Goal: Use online tool/utility: Utilize a website feature to perform a specific function

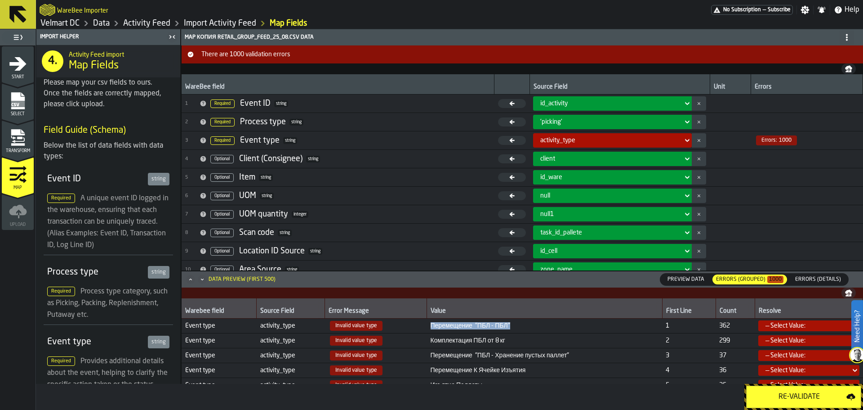
drag, startPoint x: 517, startPoint y: 329, endPoint x: 428, endPoint y: 331, distance: 88.6
click at [428, 331] on td "Перемещение "ПБЛ - ПБЛ"" at bounding box center [545, 325] width 236 height 15
drag, startPoint x: 375, startPoint y: 327, endPoint x: 330, endPoint y: 327, distance: 45.4
click at [330, 327] on span "Invalid value type" at bounding box center [356, 326] width 53 height 10
drag, startPoint x: 300, startPoint y: 142, endPoint x: 285, endPoint y: 142, distance: 15.3
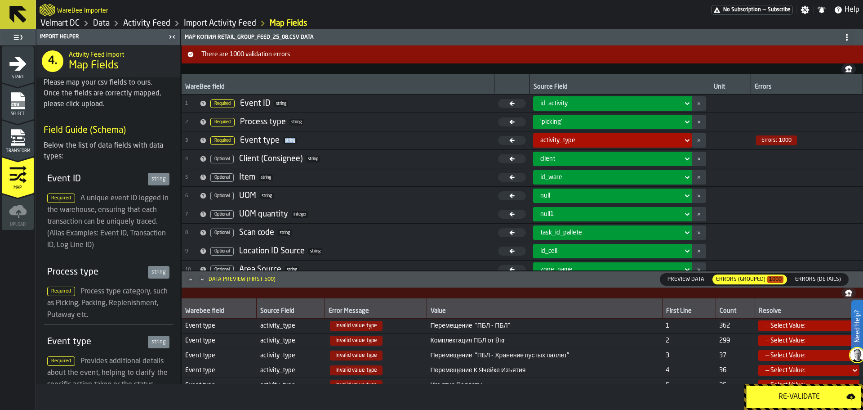
click at [285, 142] on span "3 Required Event type string" at bounding box center [338, 140] width 306 height 13
click at [792, 328] on div "— Select Value:" at bounding box center [806, 325] width 81 height 7
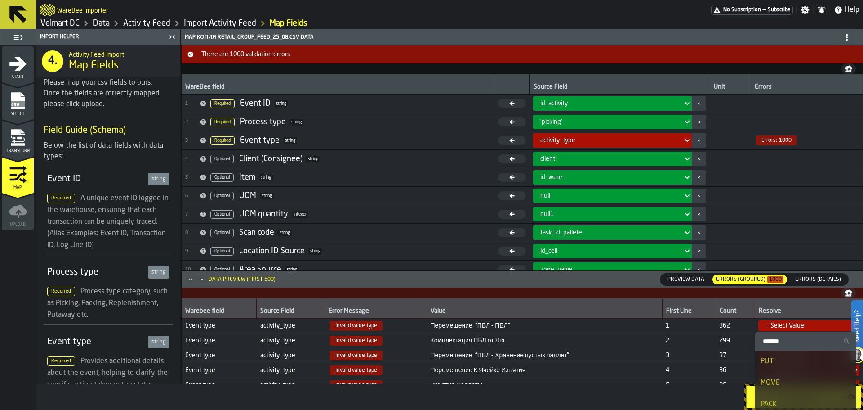
click at [786, 385] on div "MOVE" at bounding box center [806, 382] width 90 height 11
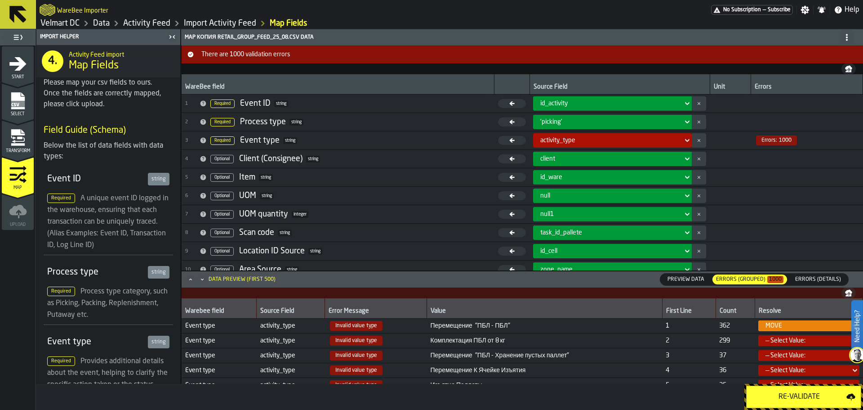
click at [767, 340] on div "— Select Value:" at bounding box center [806, 340] width 81 height 7
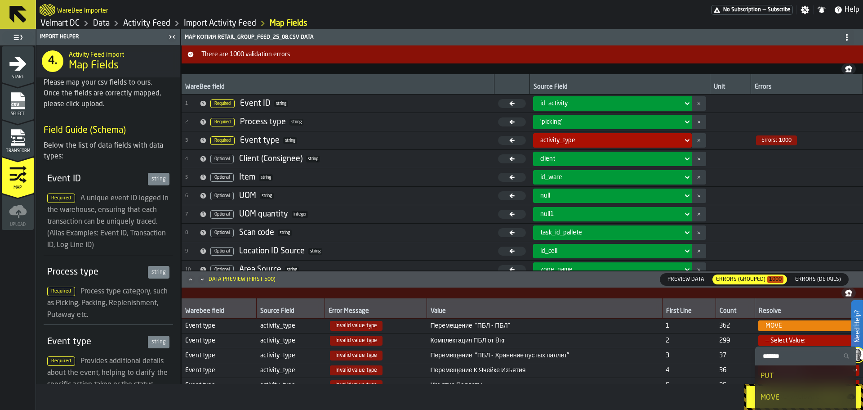
click at [777, 327] on div "MOVE" at bounding box center [806, 325] width 81 height 7
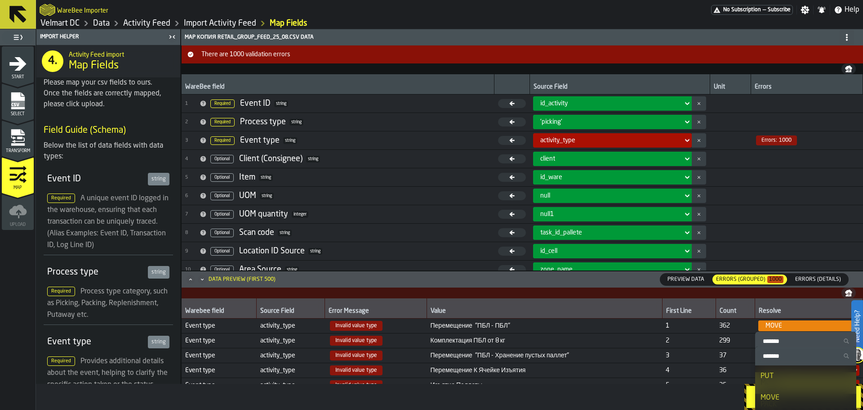
click at [776, 327] on div "MOVE" at bounding box center [806, 325] width 81 height 7
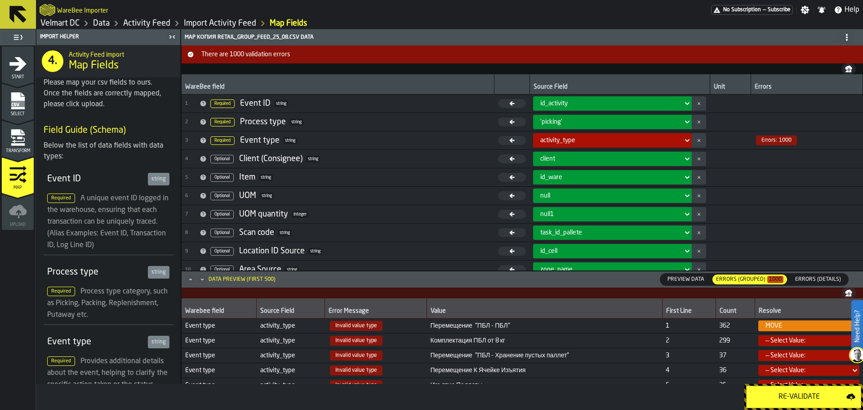
click at [22, 136] on icon "menu Transform" at bounding box center [18, 138] width 18 height 18
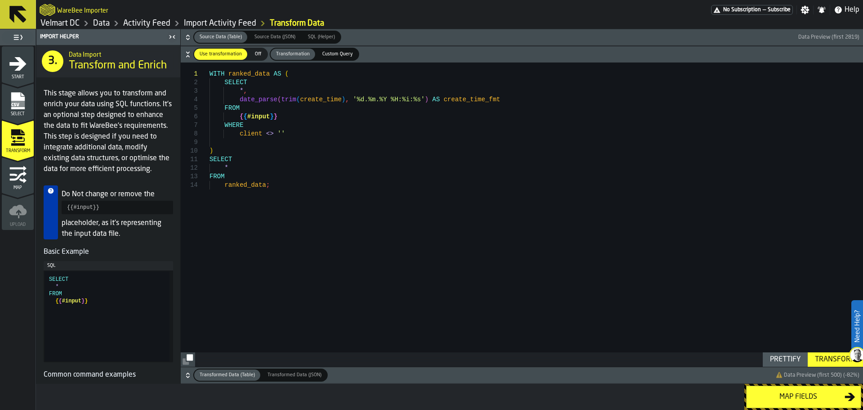
click at [276, 125] on div "WITH ranked_data AS ( SELECT * , date_parse ( trim ( create_time ) , '%d.%m.%Y …" at bounding box center [537, 214] width 654 height 304
click at [286, 117] on div "WITH ranked_data AS ( SELECT * , date_parse ( trim ( create_time ) , '%d.%m.%Y …" at bounding box center [537, 214] width 654 height 304
drag, startPoint x: 477, startPoint y: 103, endPoint x: 239, endPoint y: 99, distance: 237.9
click at [239, 99] on div "WITH ranked_data AS ( SELECT * , date_parse ( trim ( create_time ) , '%d.%m.%Y …" at bounding box center [537, 214] width 654 height 304
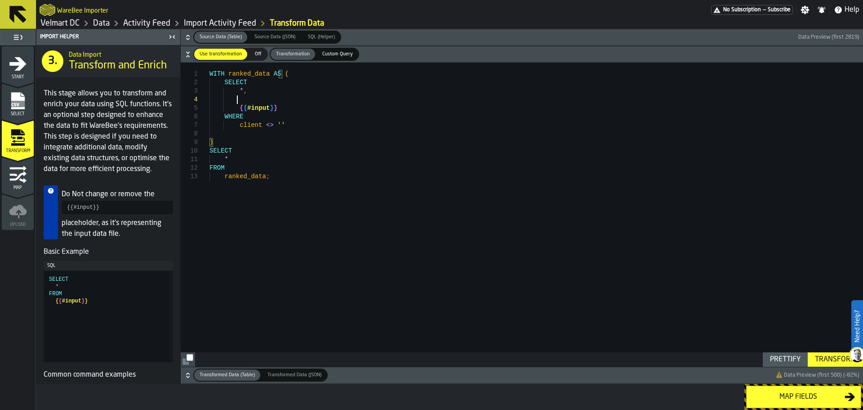
click at [250, 94] on div "WITH ranked_data AS ( SELECT * , { { #input } } WHERE client <> '' ) SELECT * F…" at bounding box center [537, 214] width 654 height 304
click at [246, 99] on div "WITH ranked_data AS ( SELECT * { { #input } } WHERE client <> '' ) SELECT * FRO…" at bounding box center [537, 214] width 654 height 304
click at [219, 100] on div "WITH ranked_data AS ( SELECT * { { #input } } WHERE client <> '' ) SELECT * FRO…" at bounding box center [537, 214] width 654 height 304
click at [214, 100] on div "WITH ranked_data AS ( SELECT * { { #input } } WHERE client <> '' ) SELECT * FRO…" at bounding box center [537, 214] width 654 height 304
type textarea "**********"
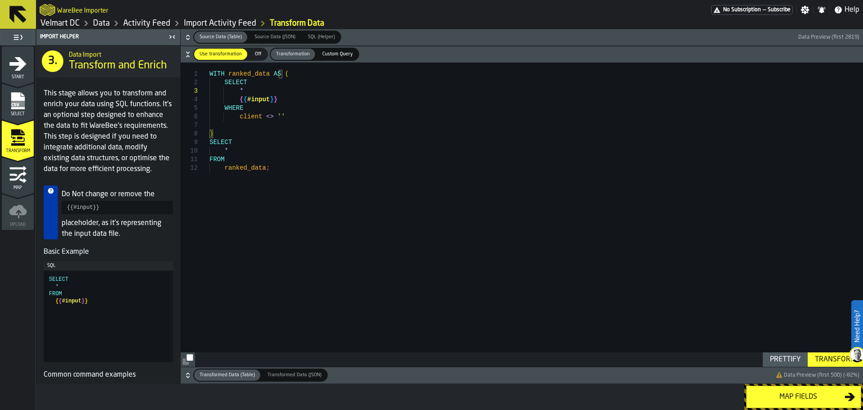
click at [260, 170] on div "WITH ranked_data AS ( SELECT * { { #input } } WHERE client <> '' ) SELECT * FRO…" at bounding box center [537, 214] width 654 height 304
click at [27, 102] on div "Select" at bounding box center [18, 104] width 32 height 25
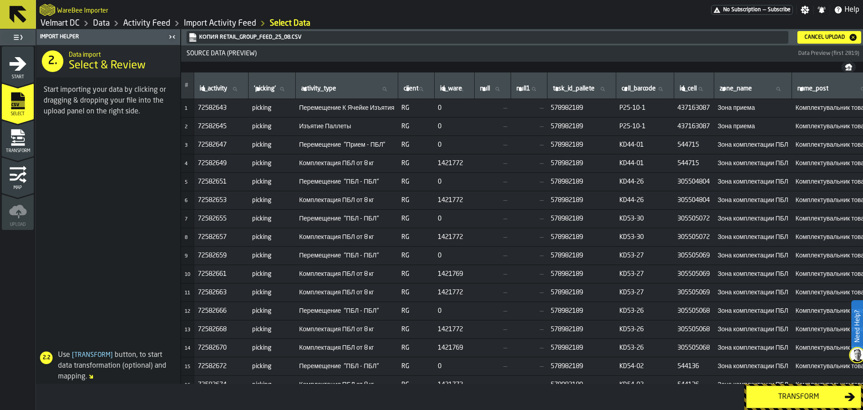
click at [23, 144] on icon "menu Transform" at bounding box center [17, 144] width 13 height 3
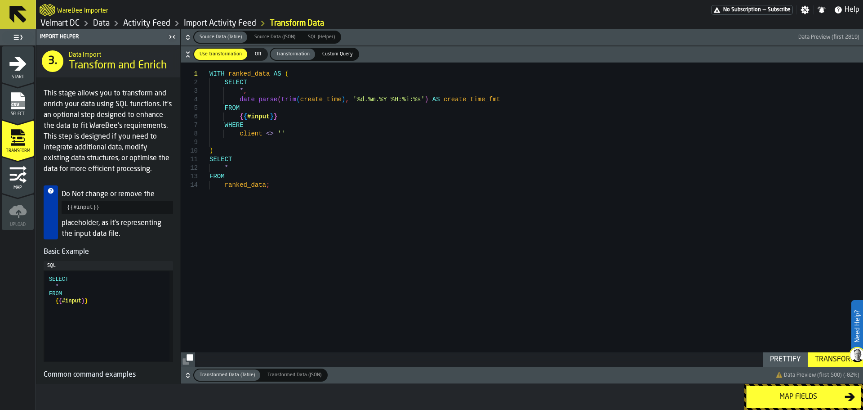
click at [145, 25] on link "Activity Feed" at bounding box center [146, 23] width 47 height 10
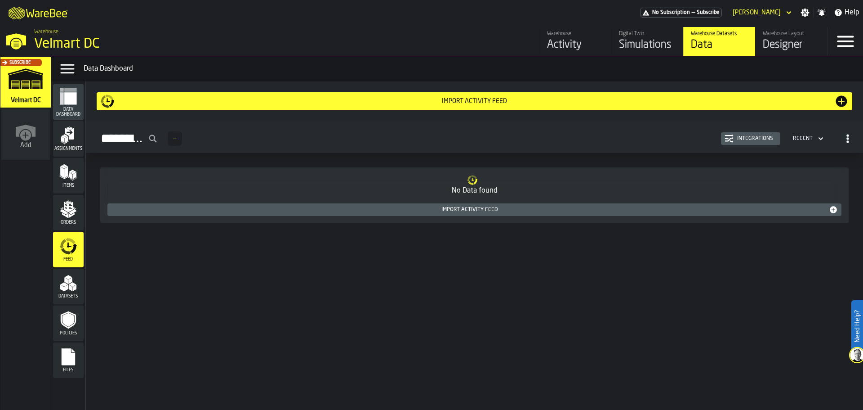
click at [58, 369] on span "Files" at bounding box center [68, 369] width 31 height 5
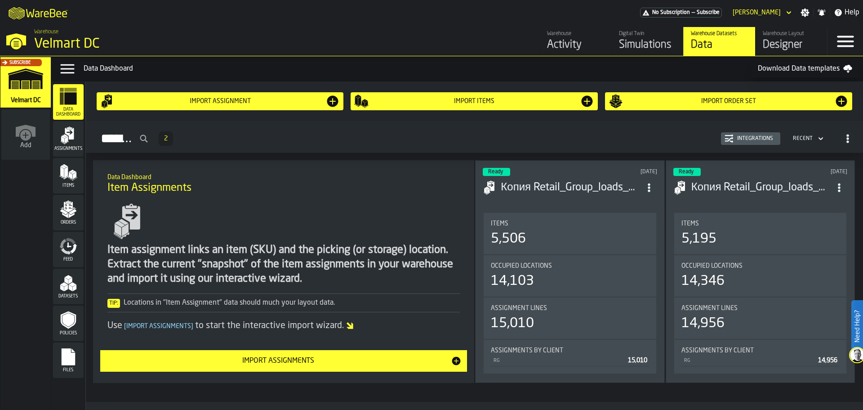
click at [780, 44] on div "Designer" at bounding box center [791, 45] width 57 height 14
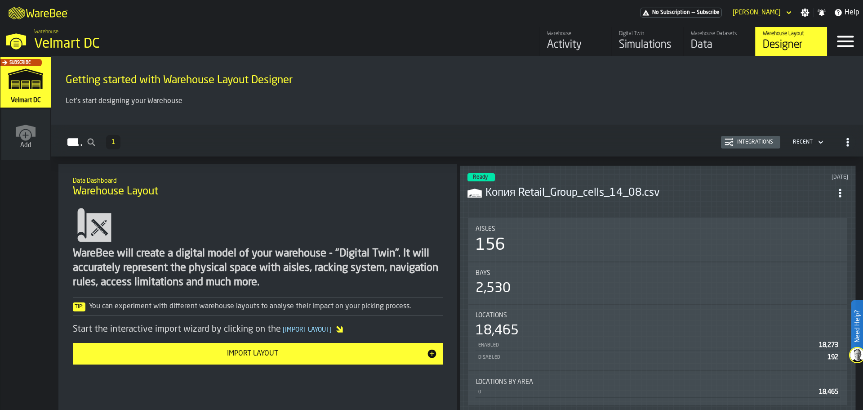
click at [549, 192] on h3 "Копия Retail_Group_cells_14_08.csv" at bounding box center [659, 193] width 347 height 14
